Goal: Task Accomplishment & Management: Manage account settings

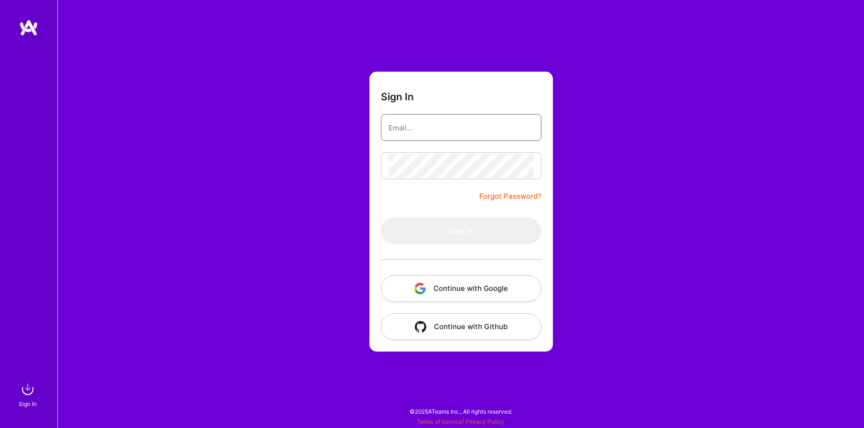
type input "stanislav@a.team"
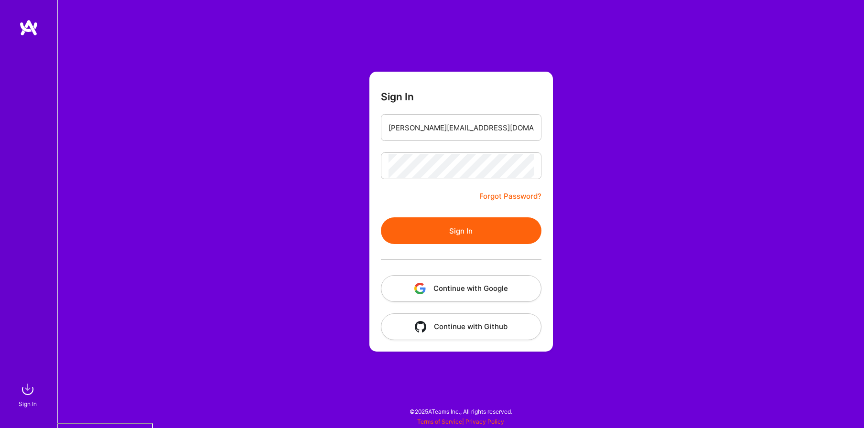
click at [469, 97] on form "Sign In stanislav@a.team Forgot Password? Sign In Continue with Google Continue…" at bounding box center [461, 212] width 184 height 280
click at [443, 234] on button "Sign In" at bounding box center [461, 230] width 161 height 27
click at [506, 197] on link "Forgot Password?" at bounding box center [510, 196] width 62 height 11
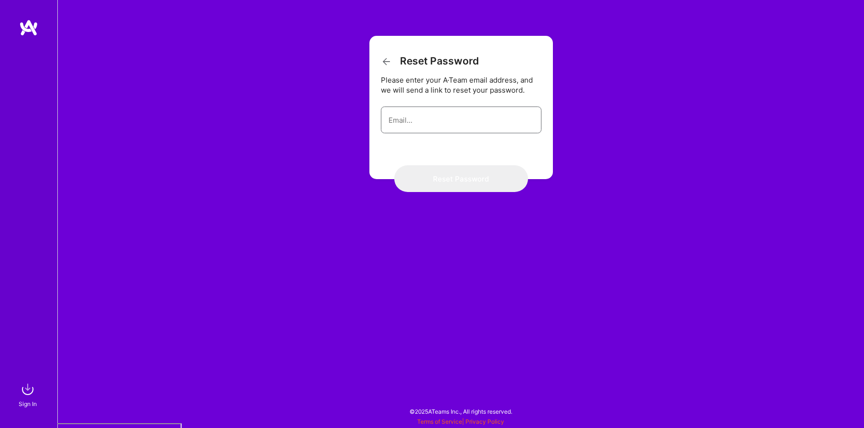
type input "stanislav@a.team"
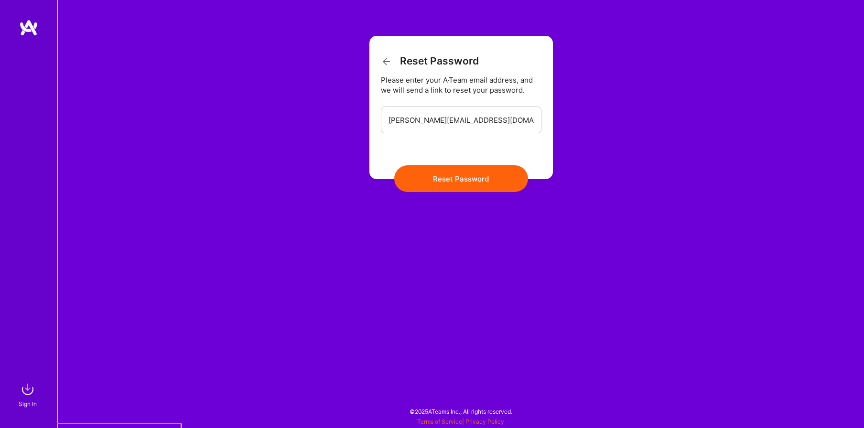
click at [455, 182] on button "Reset Password" at bounding box center [461, 178] width 134 height 27
click at [454, 178] on button "Reset Password" at bounding box center [461, 178] width 134 height 27
click at [386, 62] on icon at bounding box center [386, 61] width 11 height 11
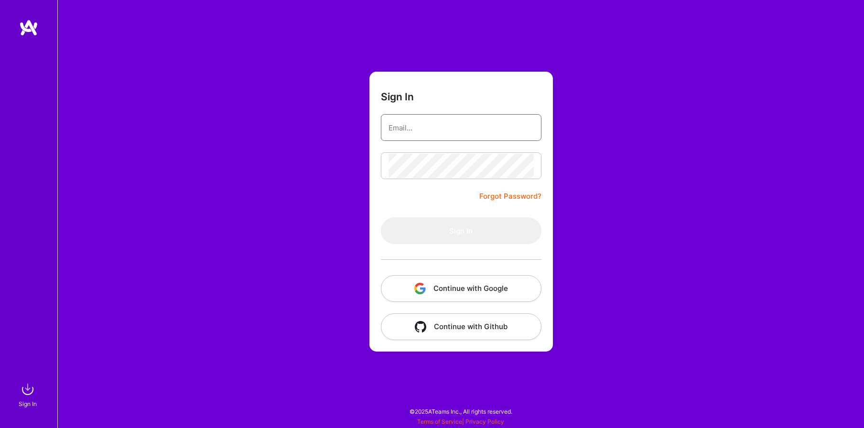
type input "stanislav@a.team"
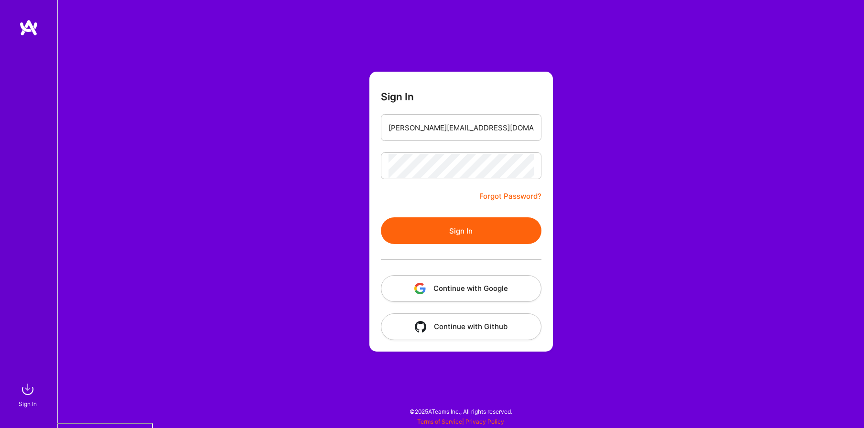
click at [549, 80] on form "Sign In stanislav@a.team Forgot Password? Sign In Continue with Google Continue…" at bounding box center [461, 212] width 184 height 280
click at [476, 285] on button "Continue with Google" at bounding box center [461, 288] width 161 height 27
click at [292, 160] on div "Sign In stanislav@a.team Forgot Password? Sign In Continue with Google Continue…" at bounding box center [460, 214] width 807 height 428
click at [236, 152] on div "Sign In stanislav@a.team Forgot Password? Sign In Continue with Google Continue…" at bounding box center [460, 214] width 807 height 428
click at [215, 154] on div "Sign In stanislav@a.team Forgot Password? Sign In Continue with Google Continue…" at bounding box center [460, 214] width 807 height 428
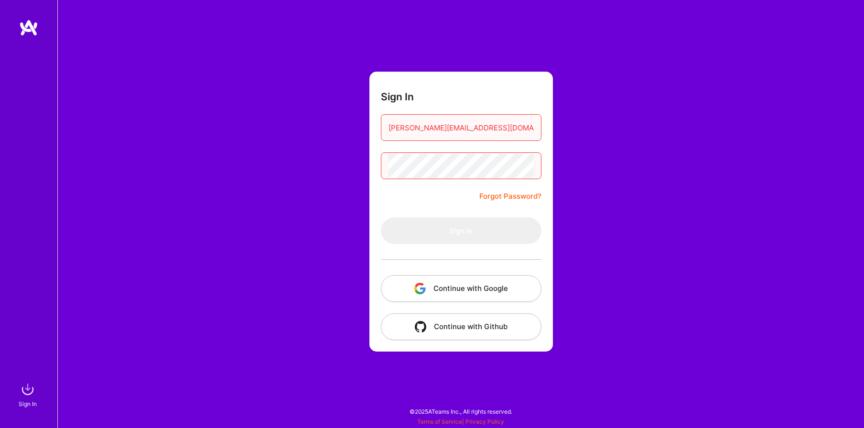
click at [215, 154] on div "Sign In stanislav@a.team Forgot Password? Sign In Continue with Google Continue…" at bounding box center [460, 214] width 807 height 428
click at [33, 389] on img at bounding box center [27, 389] width 19 height 19
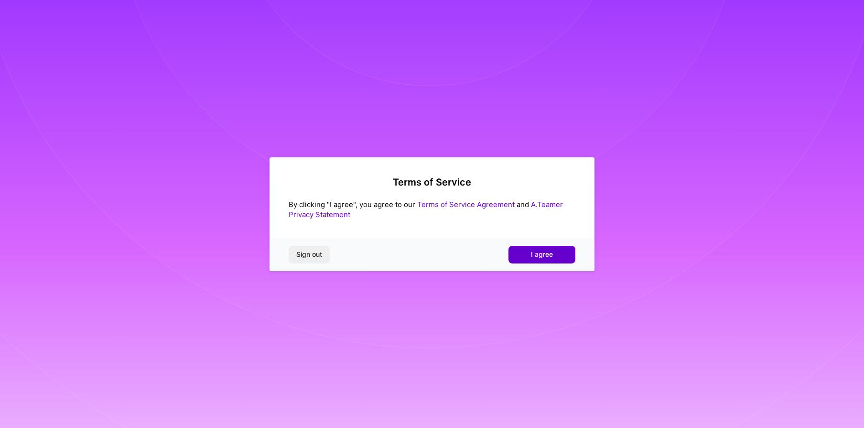
click at [556, 250] on button "I agree" at bounding box center [542, 254] width 67 height 17
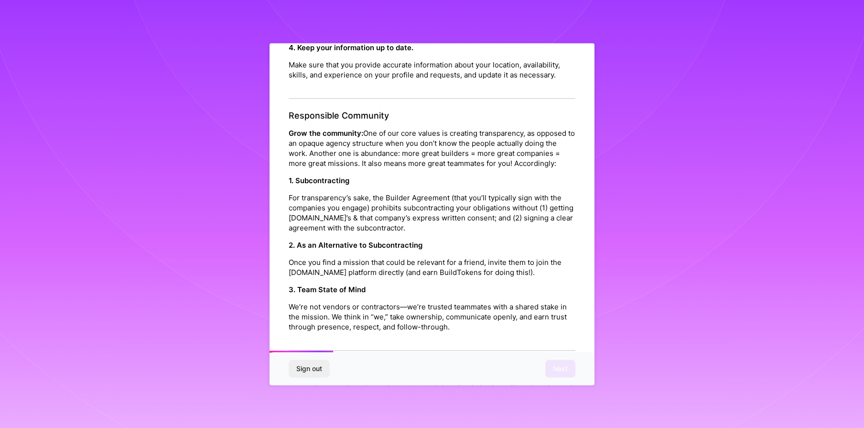
scroll to position [1013, 0]
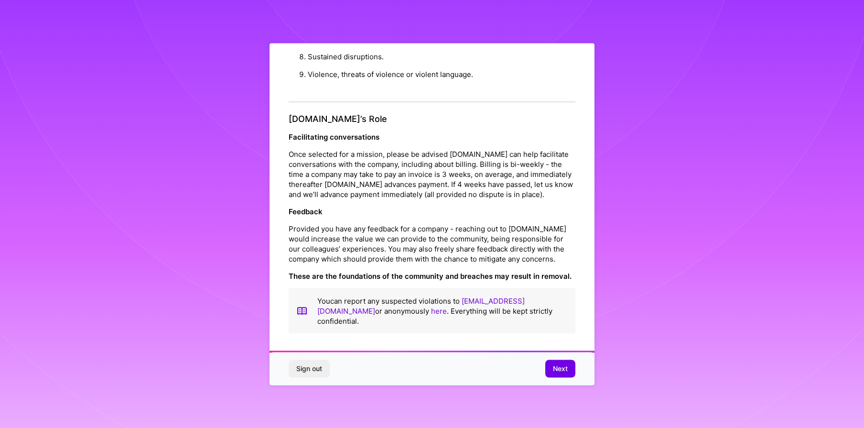
click at [563, 370] on span "Next" at bounding box center [560, 369] width 15 height 10
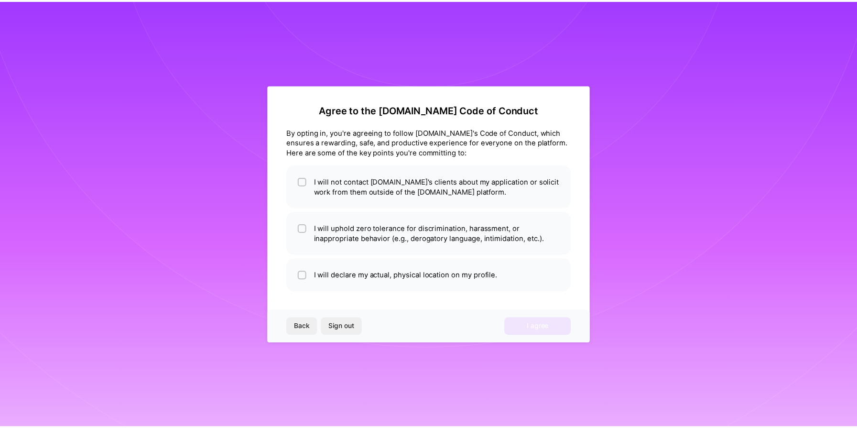
scroll to position [0, 0]
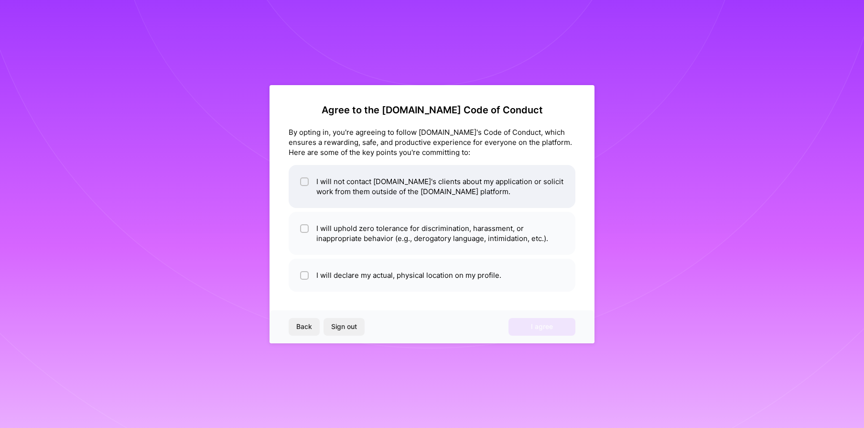
click at [303, 181] on input "checkbox" at bounding box center [305, 182] width 7 height 7
checkbox input "true"
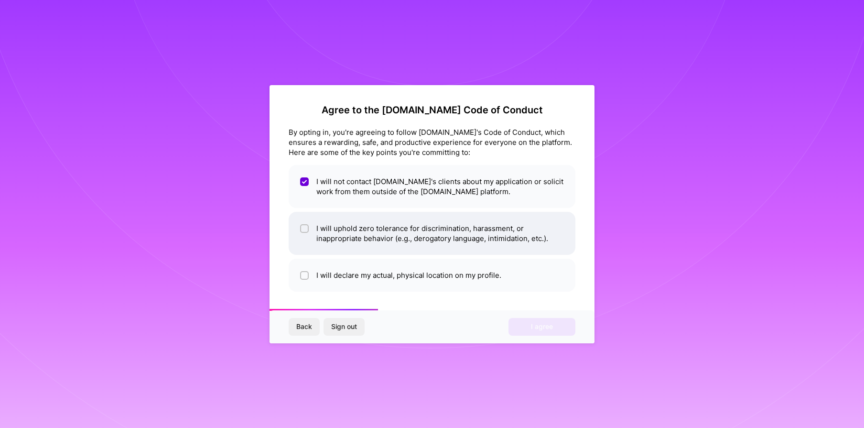
click at [306, 227] on input "checkbox" at bounding box center [305, 229] width 7 height 7
checkbox input "true"
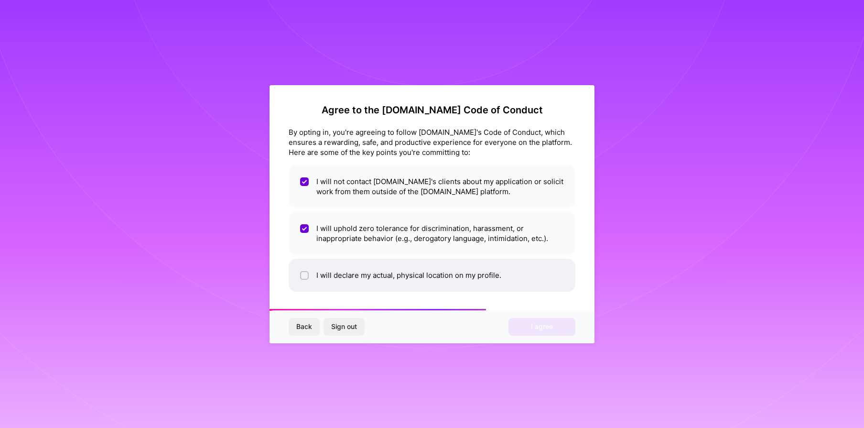
click at [307, 273] on input "checkbox" at bounding box center [305, 275] width 7 height 7
checkbox input "true"
drag, startPoint x: 540, startPoint y: 331, endPoint x: 589, endPoint y: 304, distance: 55.9
click at [542, 330] on span "I agree" at bounding box center [542, 327] width 22 height 10
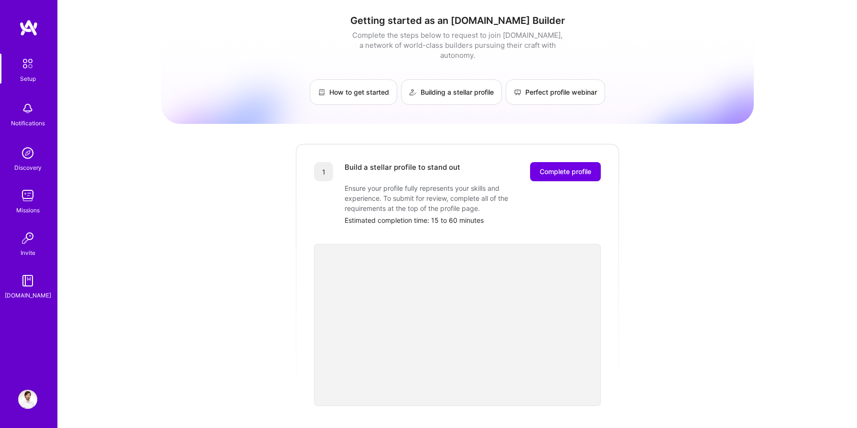
click at [26, 196] on img at bounding box center [27, 195] width 19 height 19
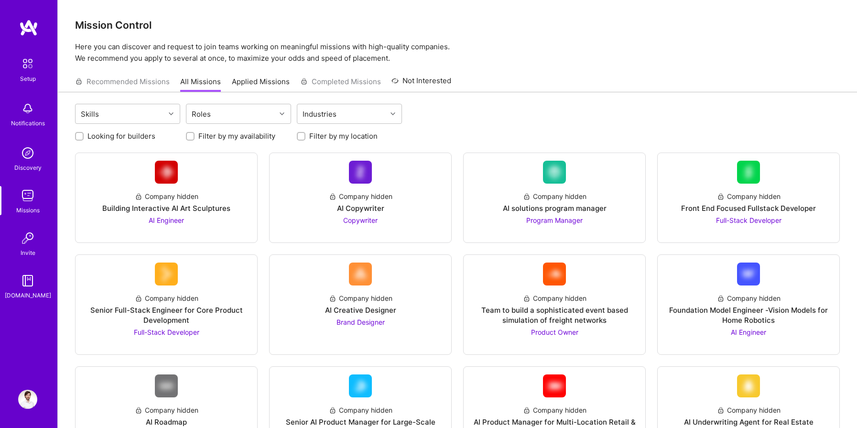
click at [30, 399] on img at bounding box center [27, 399] width 19 height 19
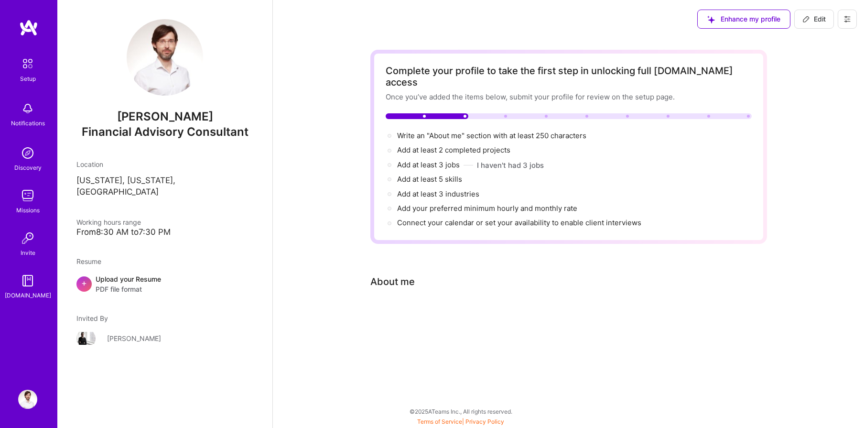
click at [28, 69] on img at bounding box center [28, 64] width 20 height 20
